Goal: Task Accomplishment & Management: Use online tool/utility

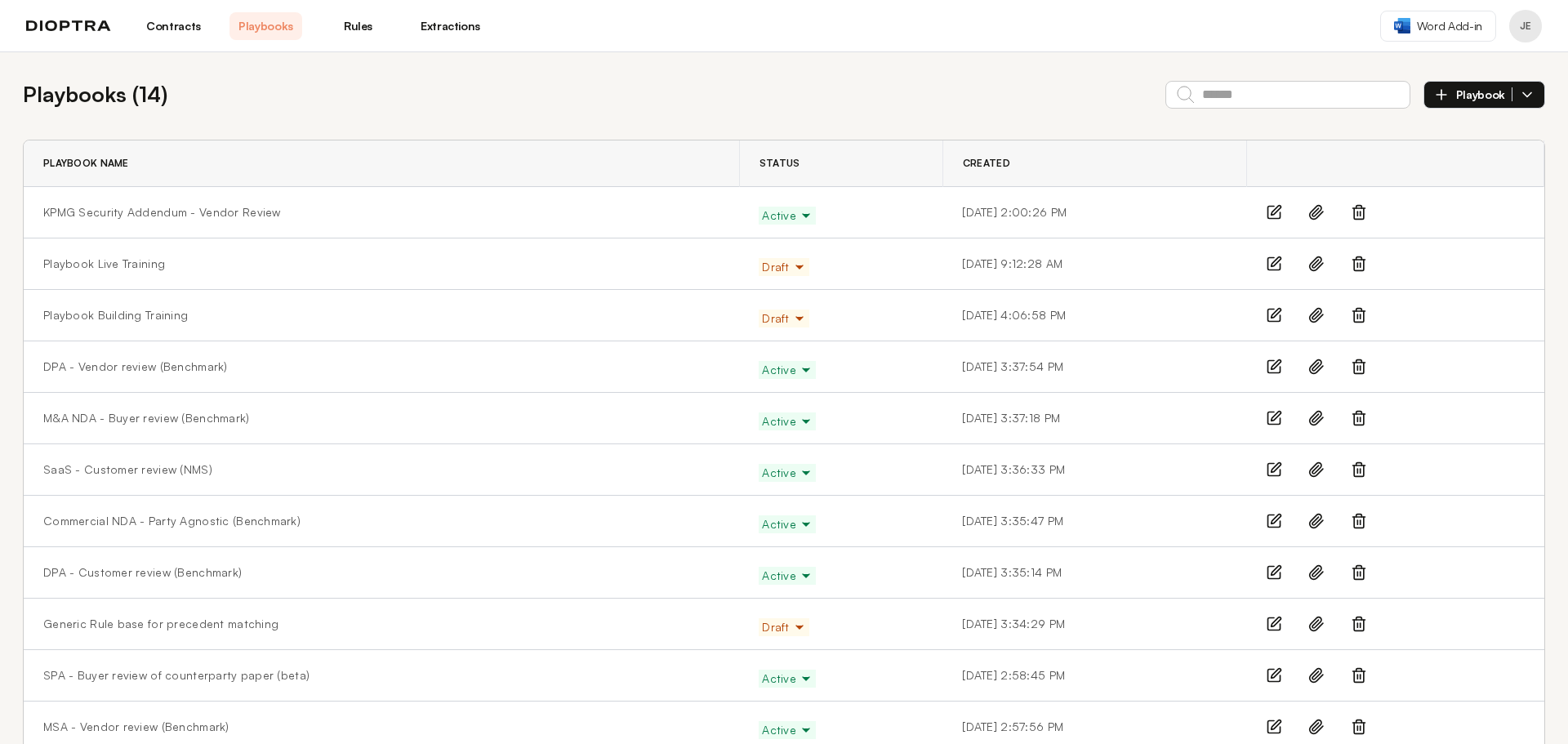
click at [275, 28] on link "Playbooks" at bounding box center [265, 26] width 73 height 28
click at [181, 201] on td "KPMG Security Addendum - Vendor Review" at bounding box center [381, 212] width 716 height 52
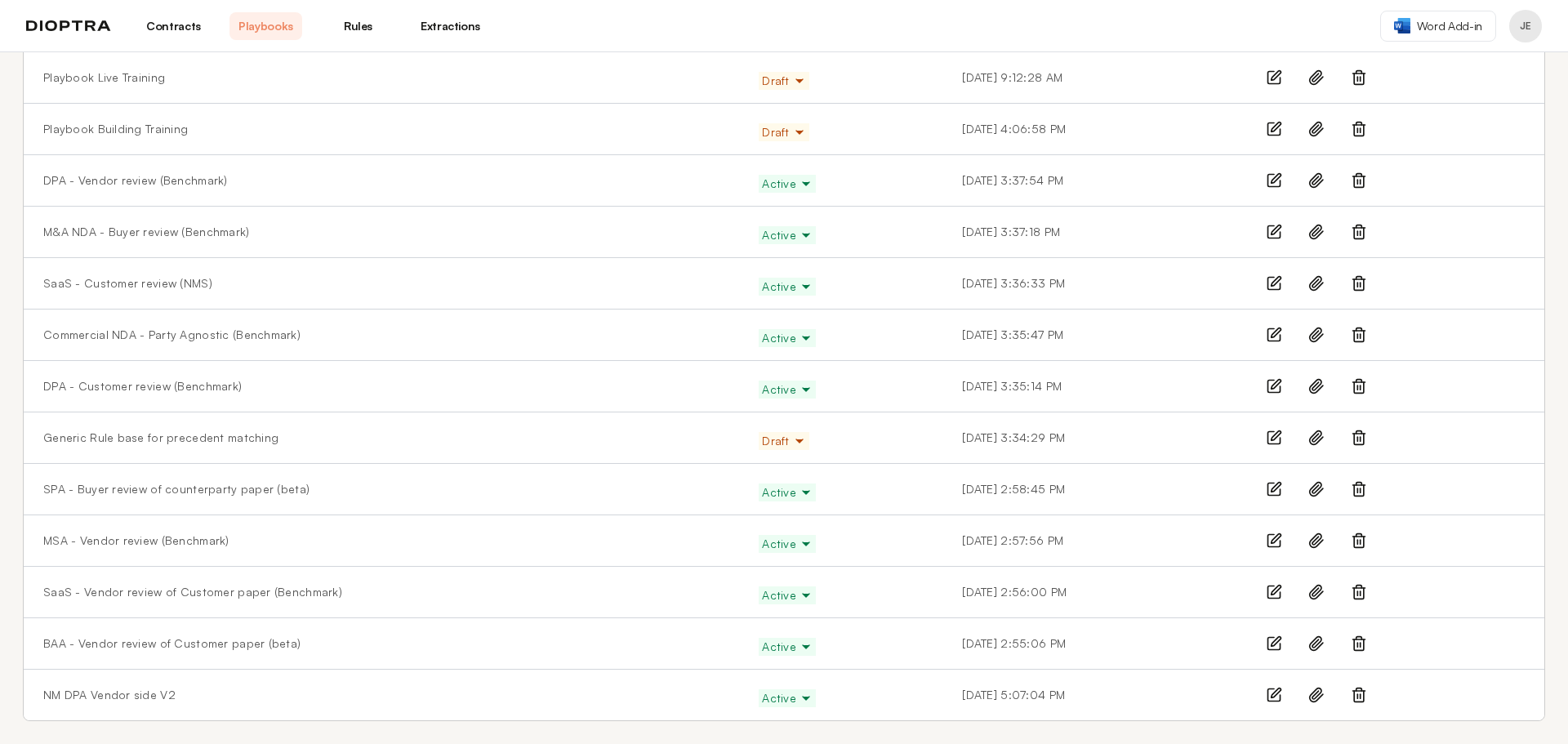
scroll to position [189, 0]
click at [237, 593] on link "SaaS - Vendor review of Customer paper (Benchmark)" at bounding box center [192, 589] width 299 height 17
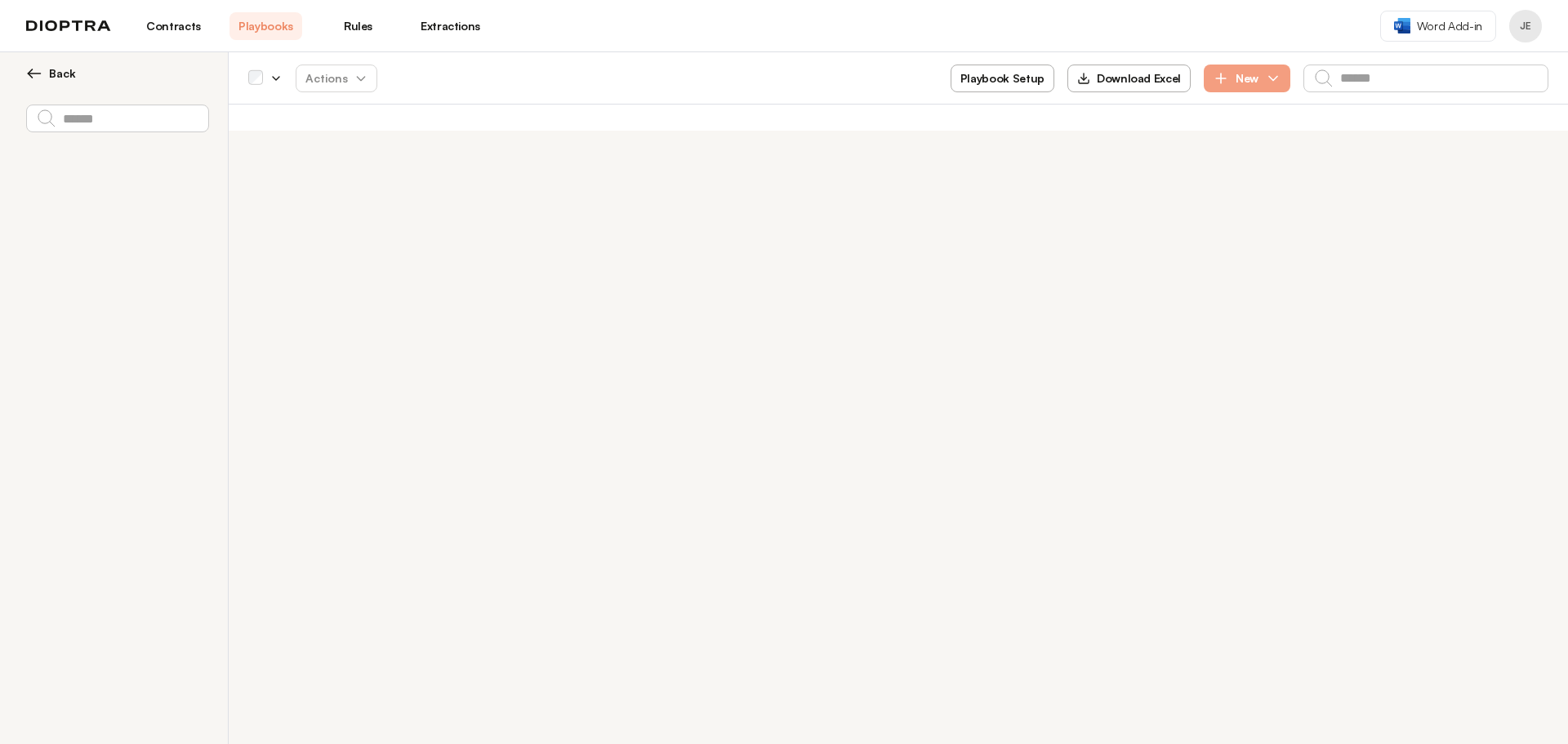
click at [980, 69] on button "Playbook Setup" at bounding box center [1002, 79] width 103 height 28
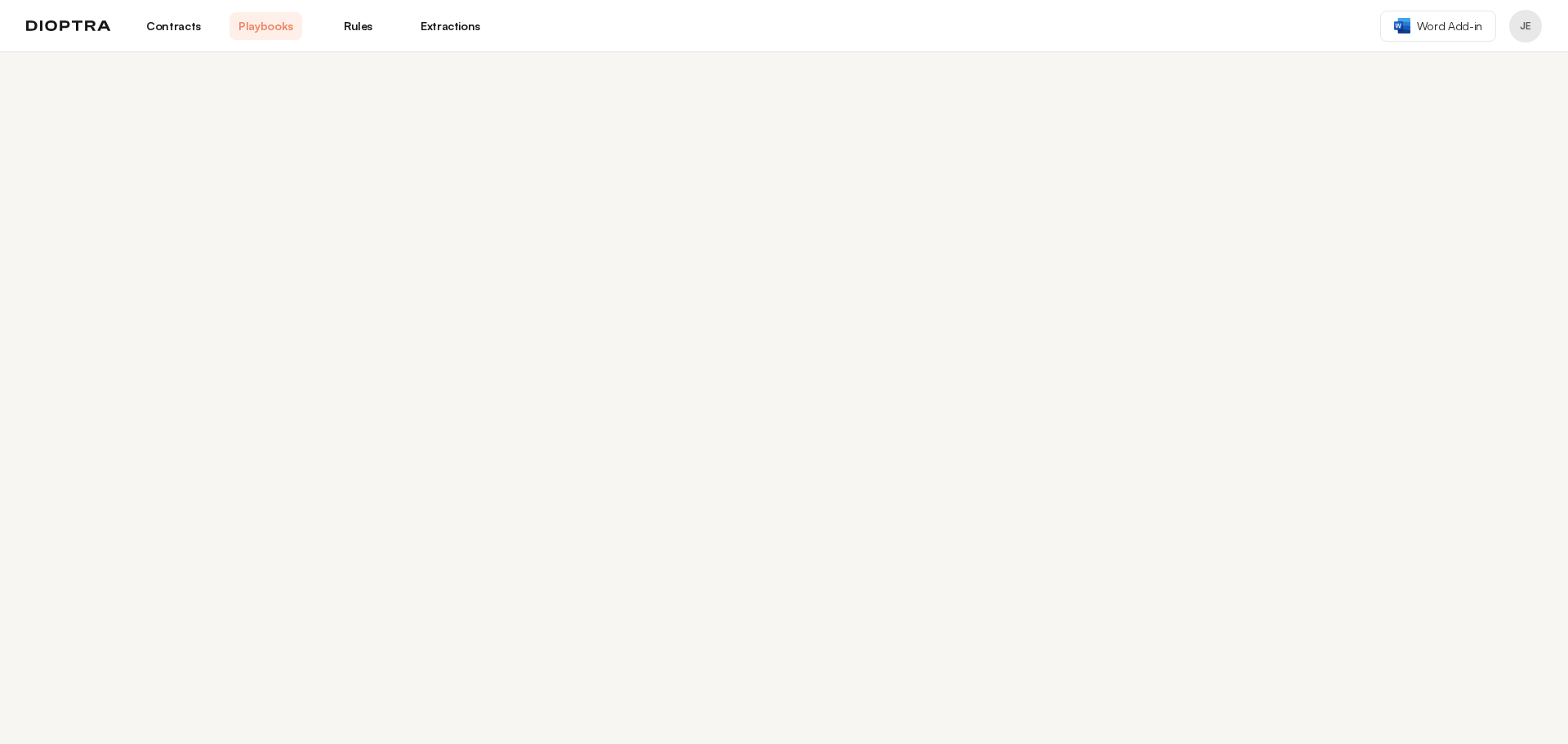
select select "******"
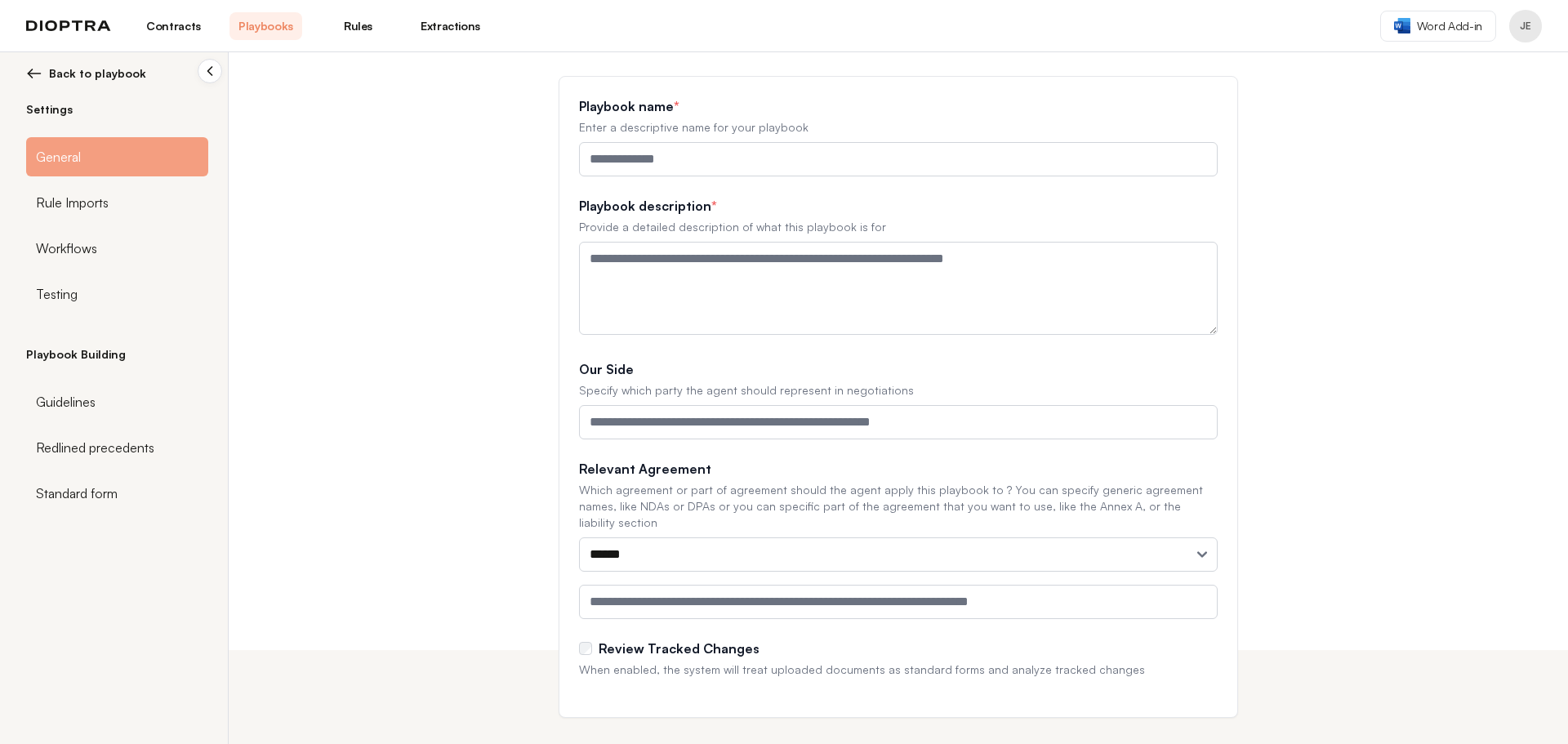
scroll to position [97, 0]
